Goal: Transaction & Acquisition: Purchase product/service

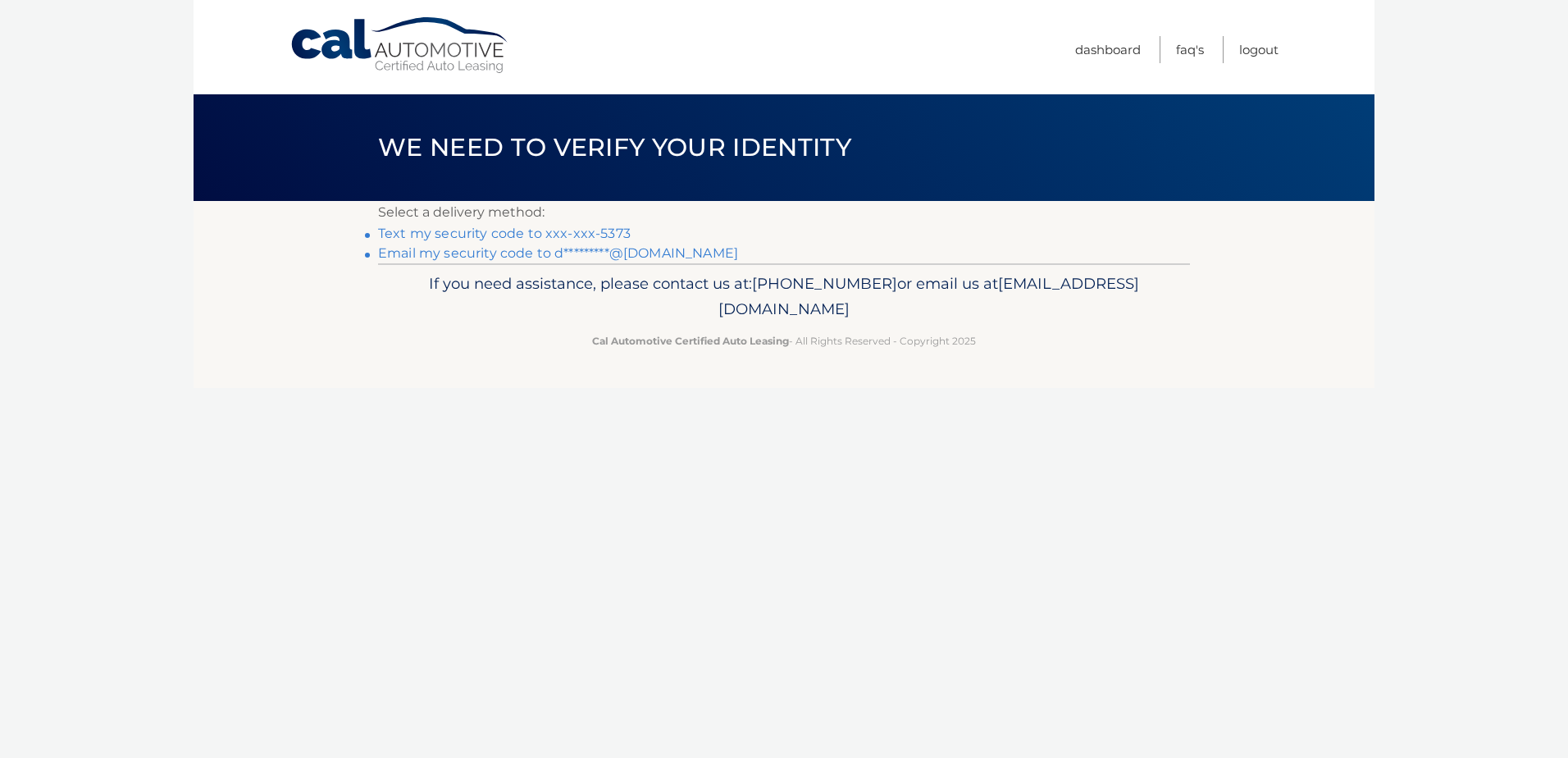
click at [613, 232] on link "Text my security code to xxx-xxx-5373" at bounding box center [505, 233] width 253 height 16
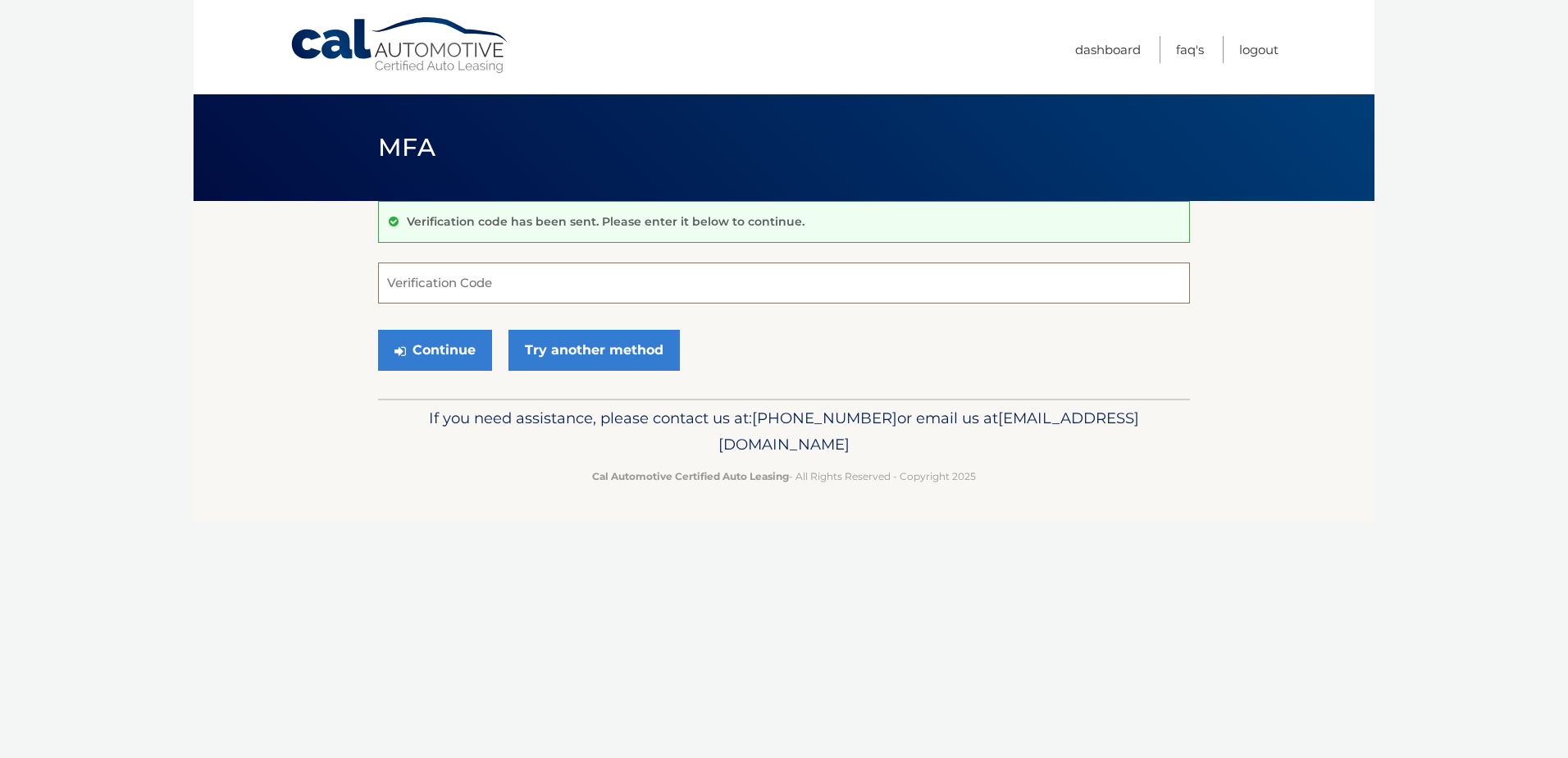
click at [538, 279] on input "Verification Code" at bounding box center [784, 283] width 812 height 41
type input "380242"
click at [378, 329] on button "Continue" at bounding box center [435, 349] width 114 height 41
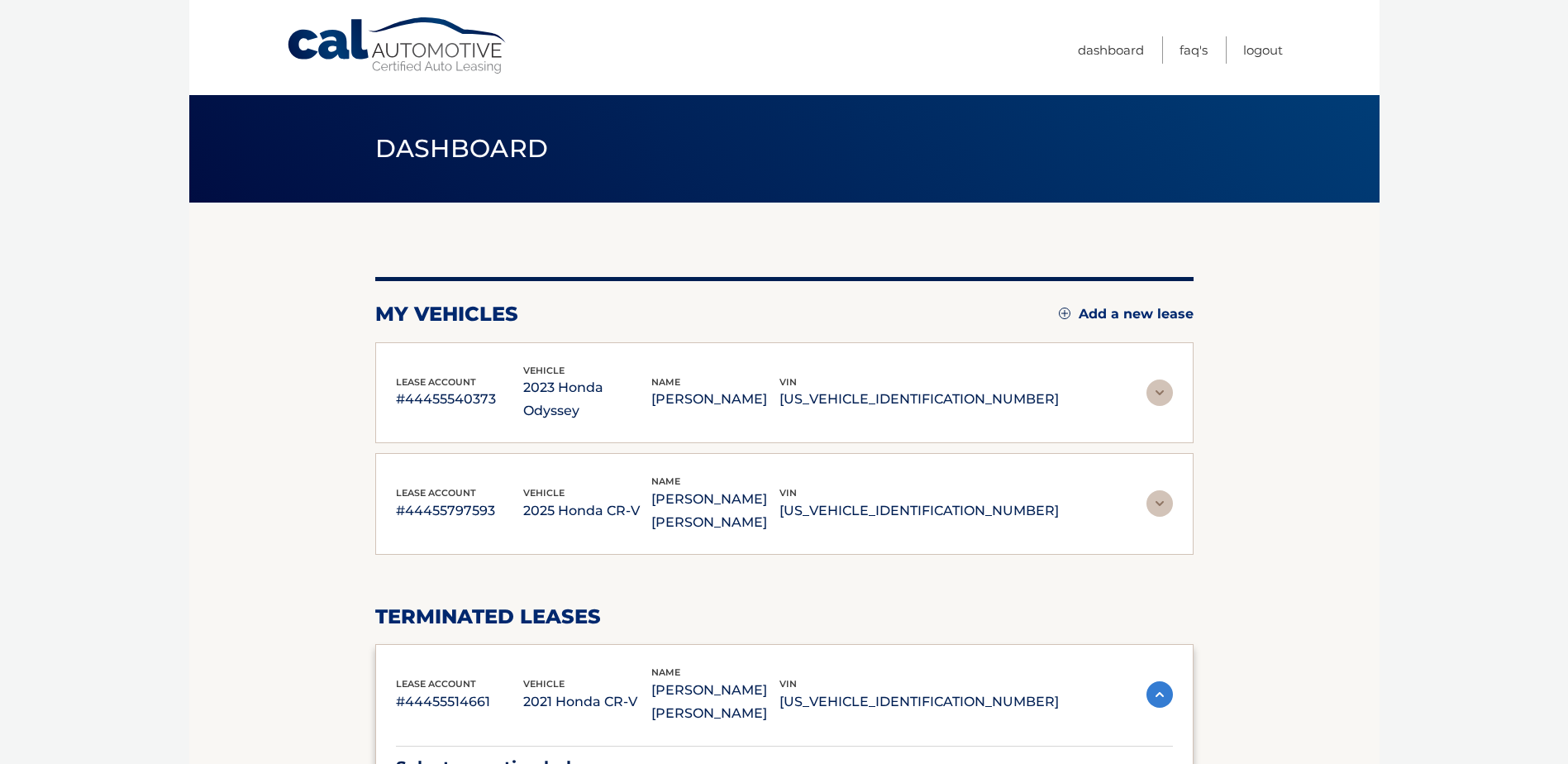
scroll to position [83, 0]
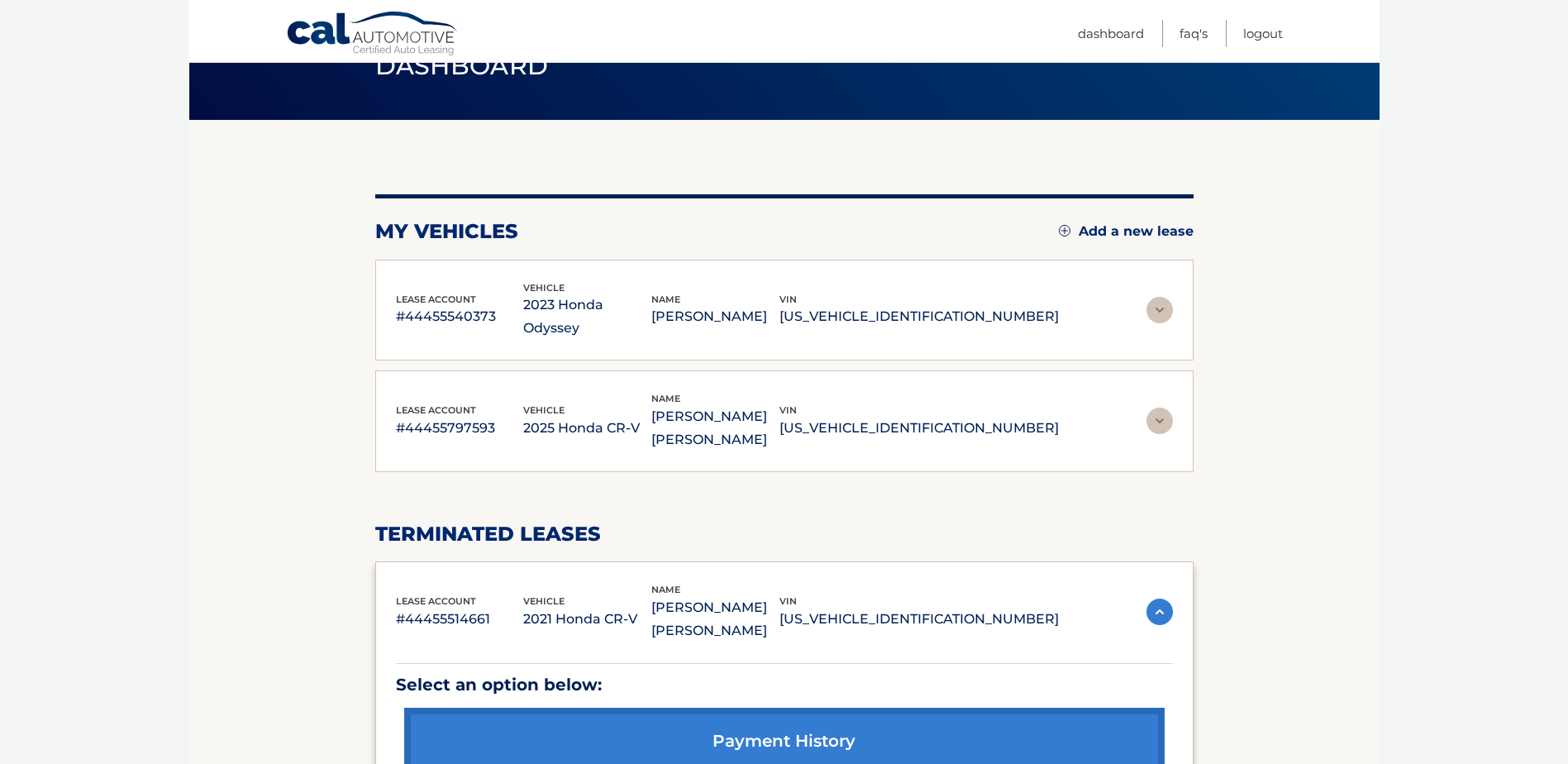
click at [1154, 299] on img at bounding box center [1160, 310] width 27 height 27
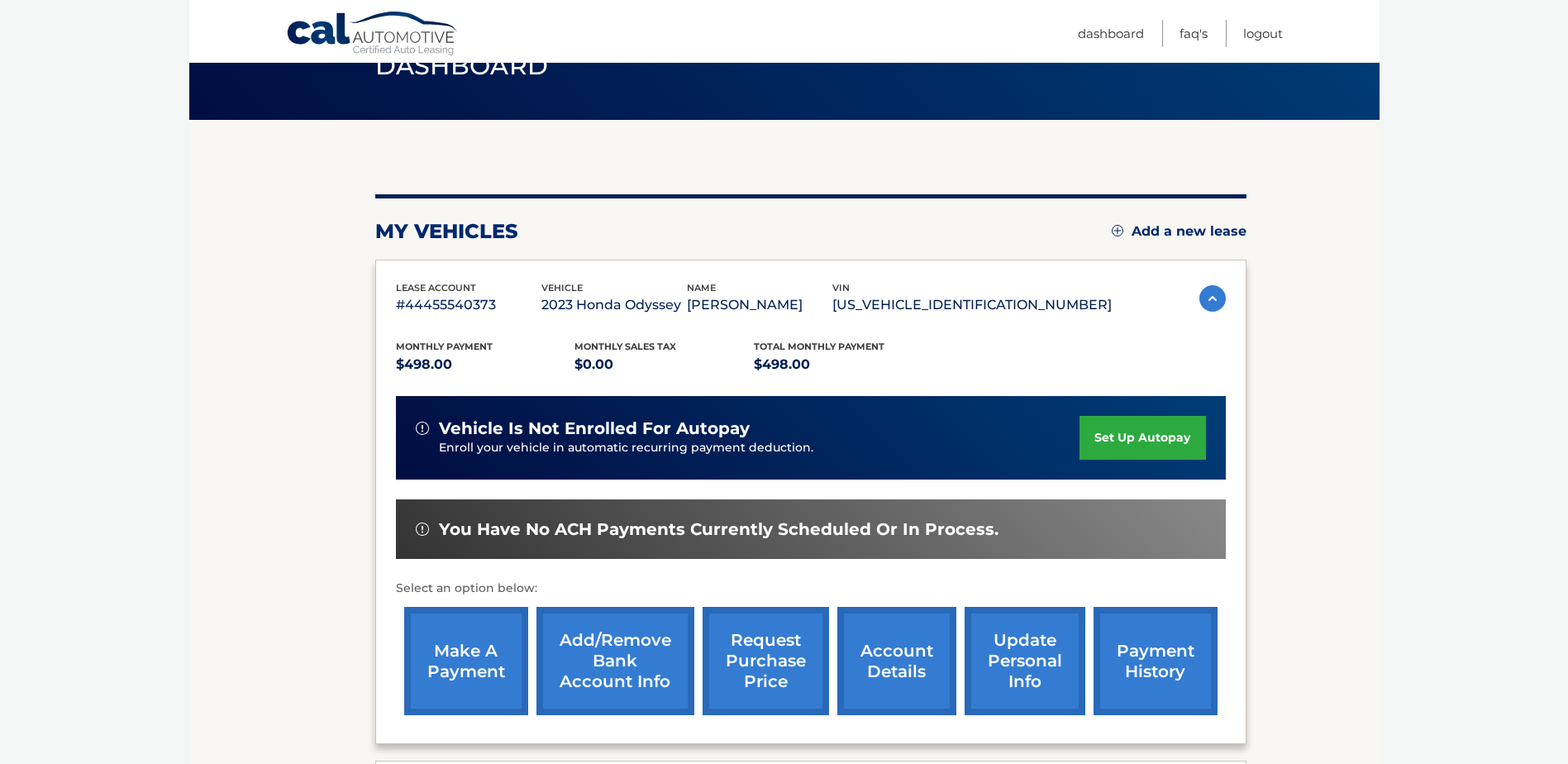
click at [470, 643] on link "make a payment" at bounding box center [466, 661] width 124 height 108
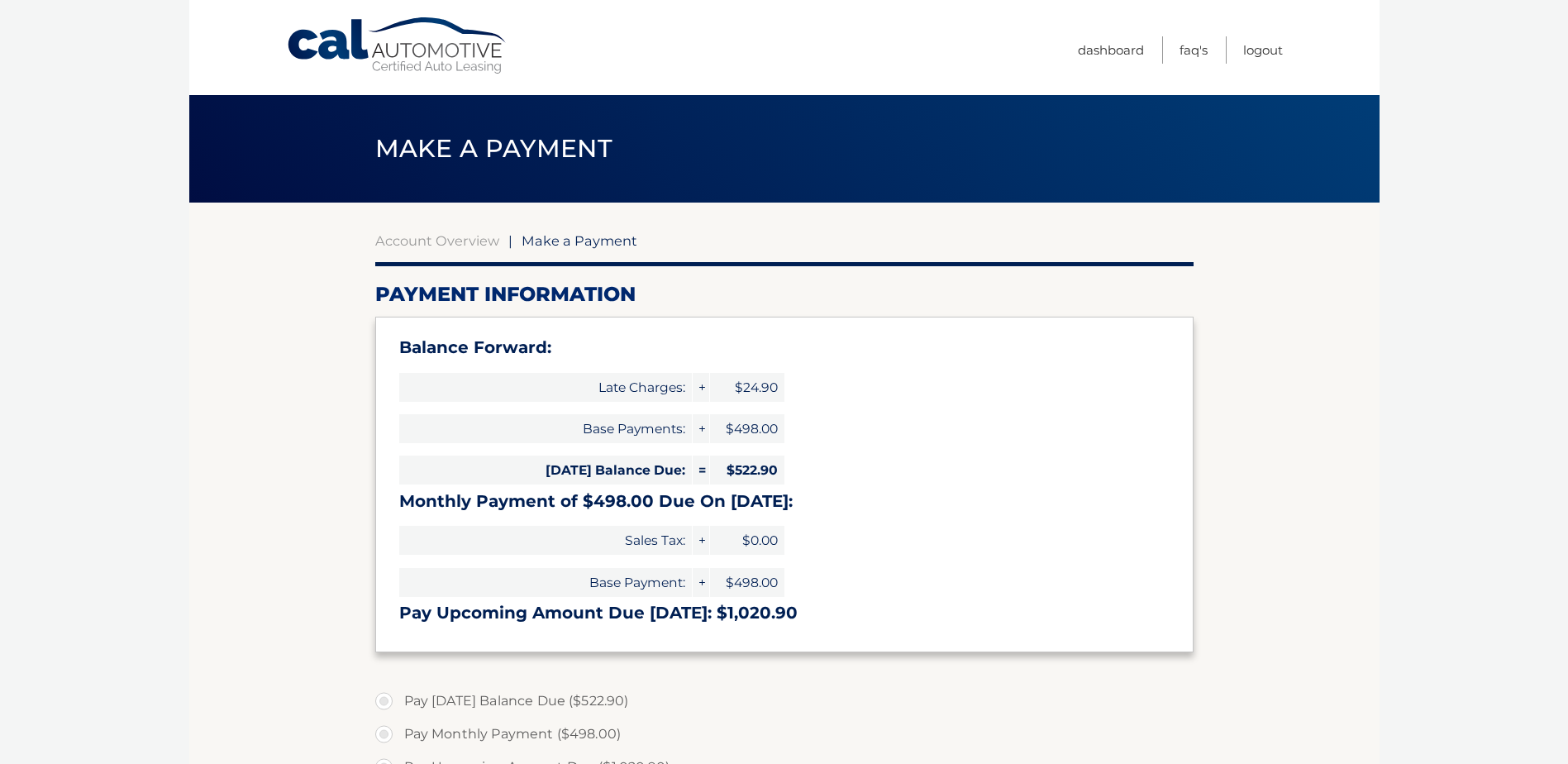
select select "ZGZhNmVmZWItNGRjNC00NDQyLWEwNmMtNWRlNzA2YWMxNGQy"
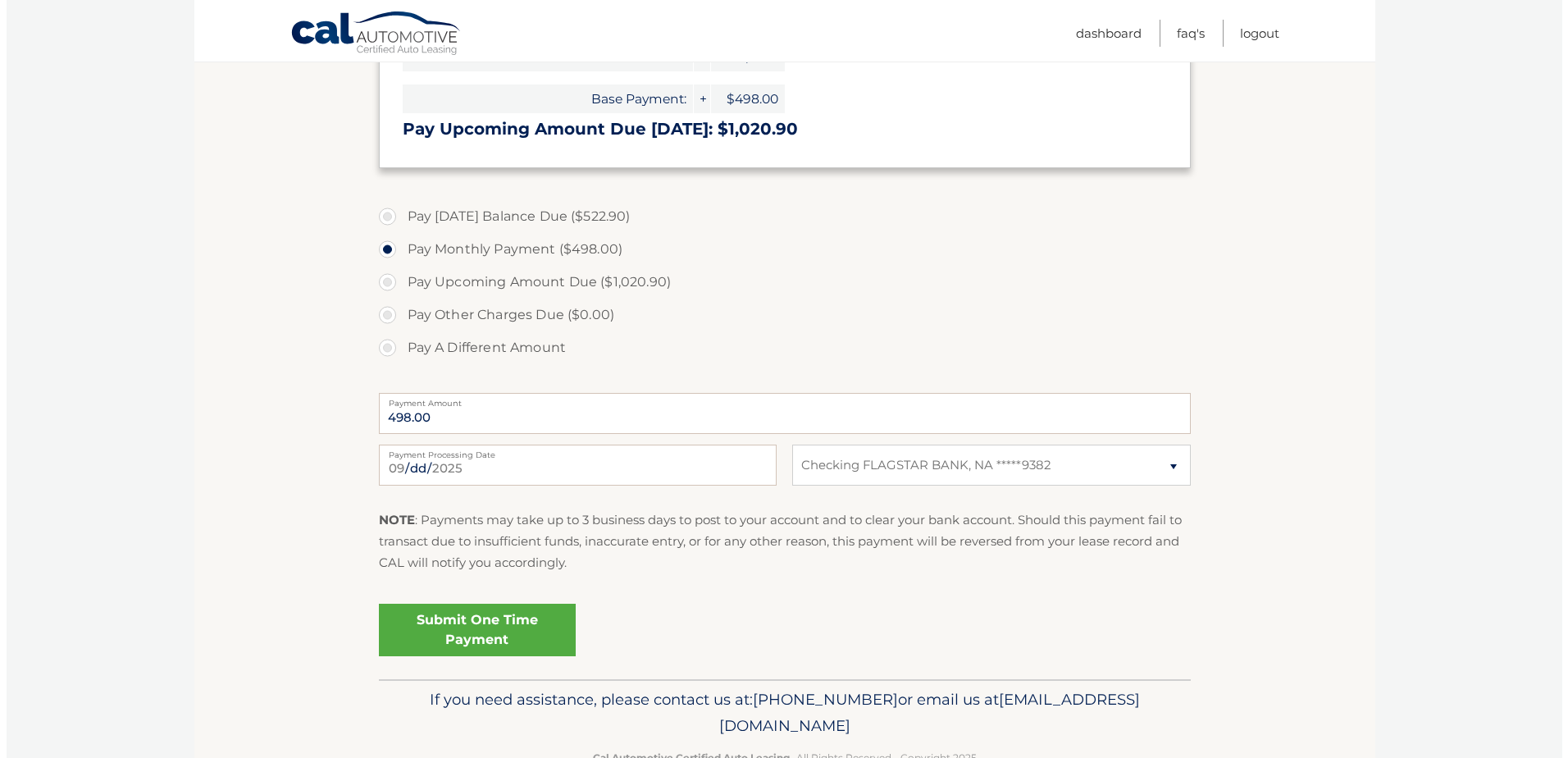
scroll to position [493, 0]
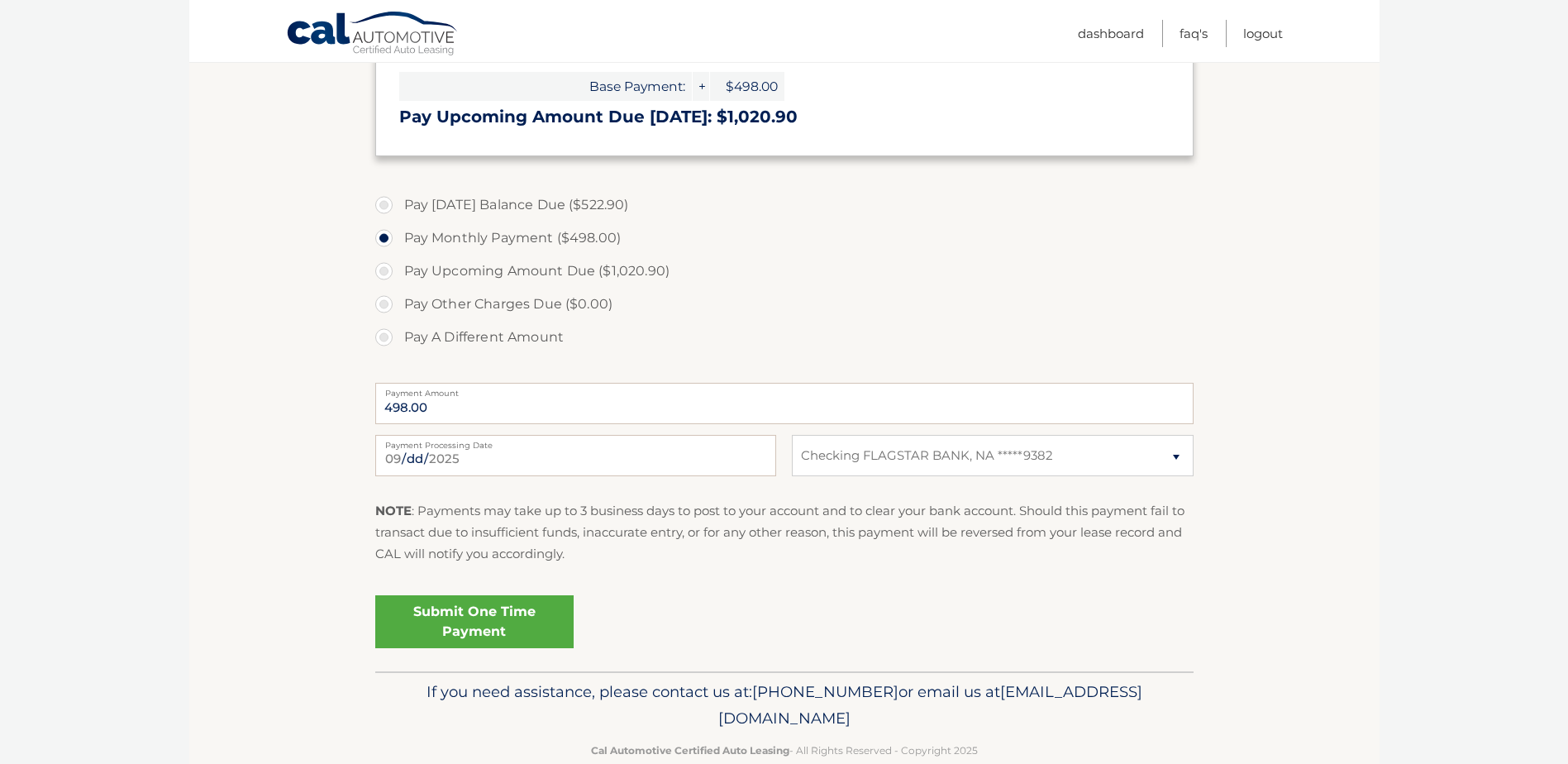
click at [462, 611] on link "Submit One Time Payment" at bounding box center [475, 621] width 199 height 53
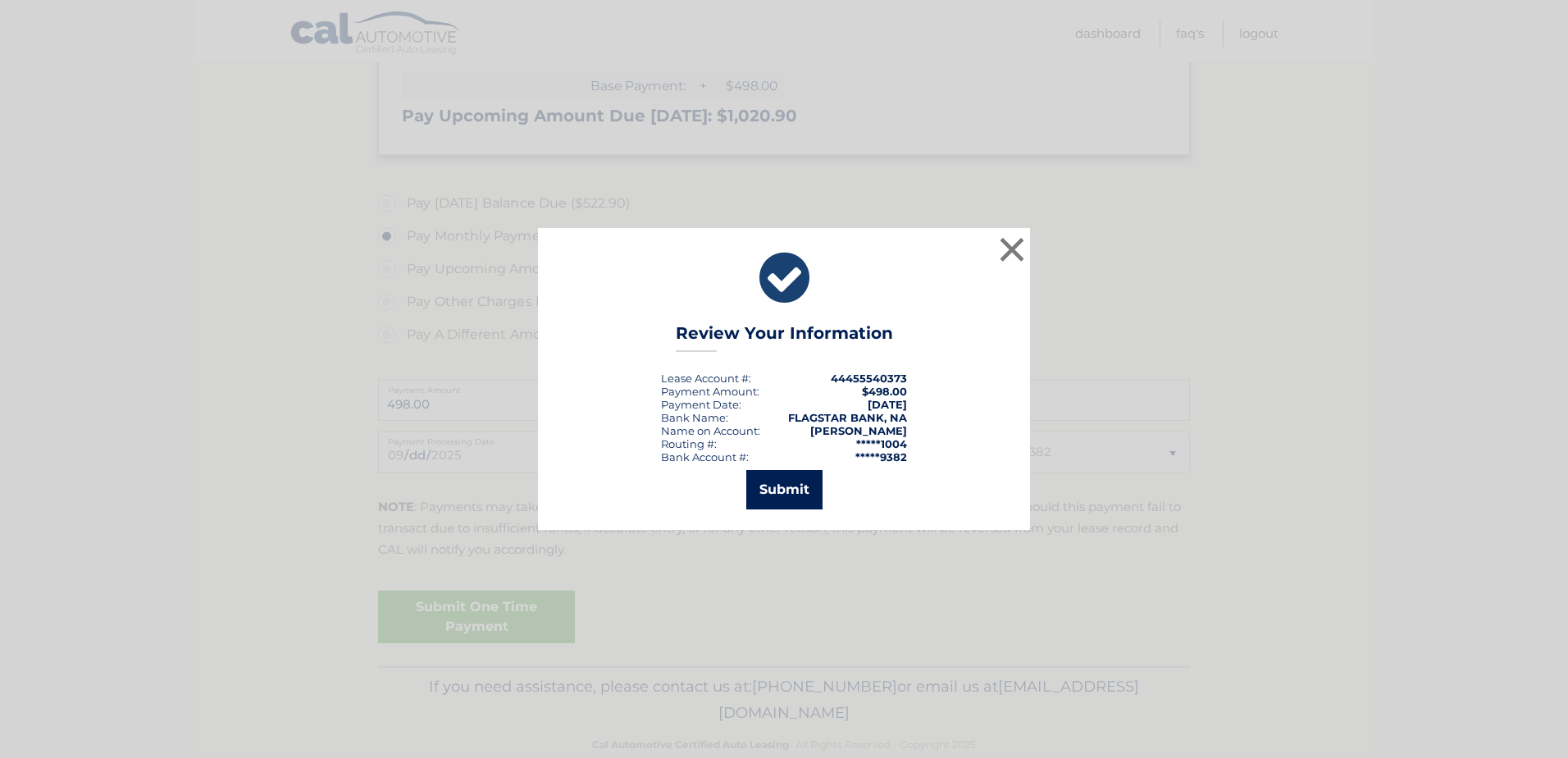
click at [789, 485] on button "Submit" at bounding box center [784, 489] width 77 height 39
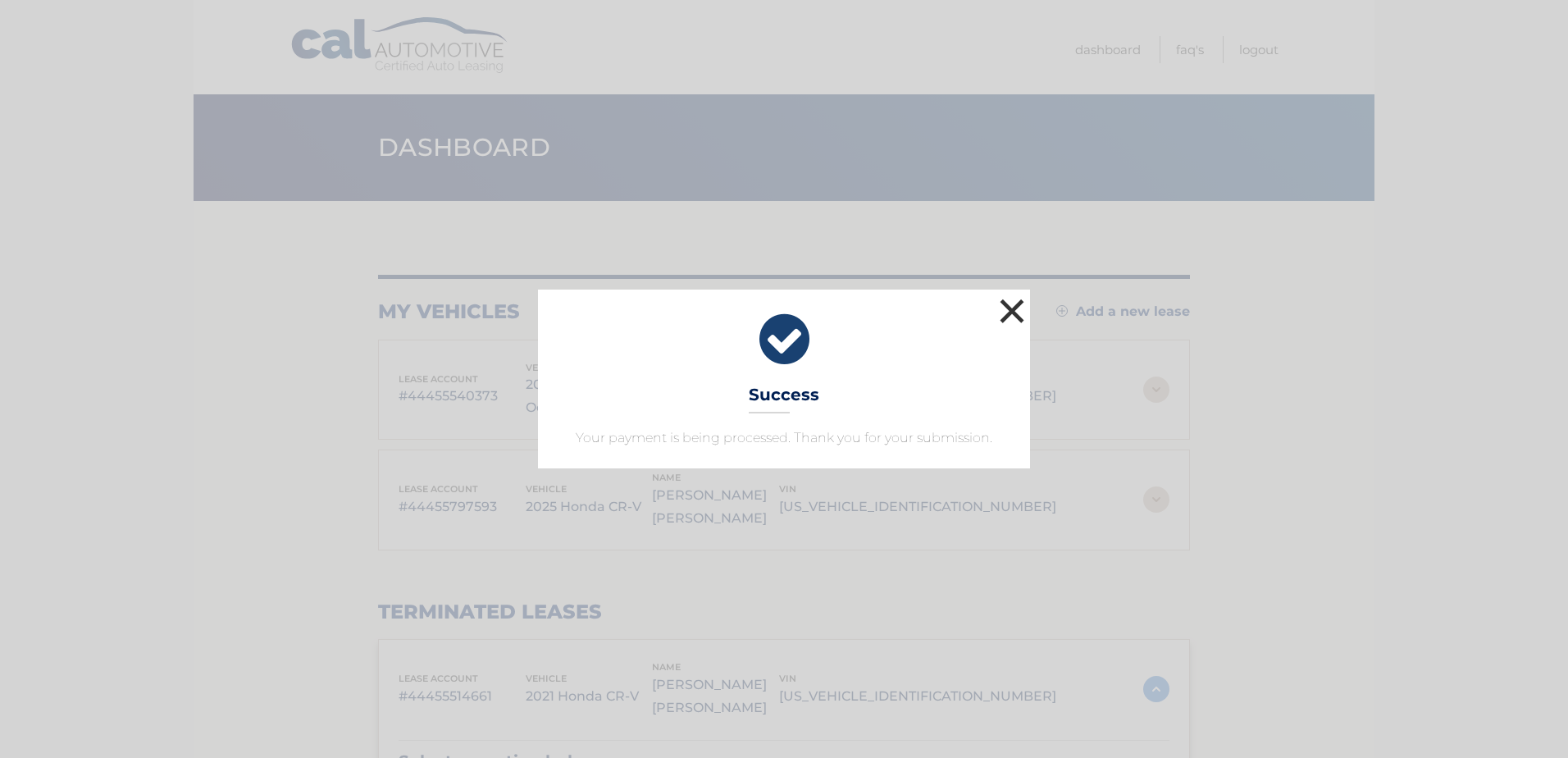
click at [1011, 312] on button "×" at bounding box center [1012, 310] width 32 height 32
